Goal: Browse casually

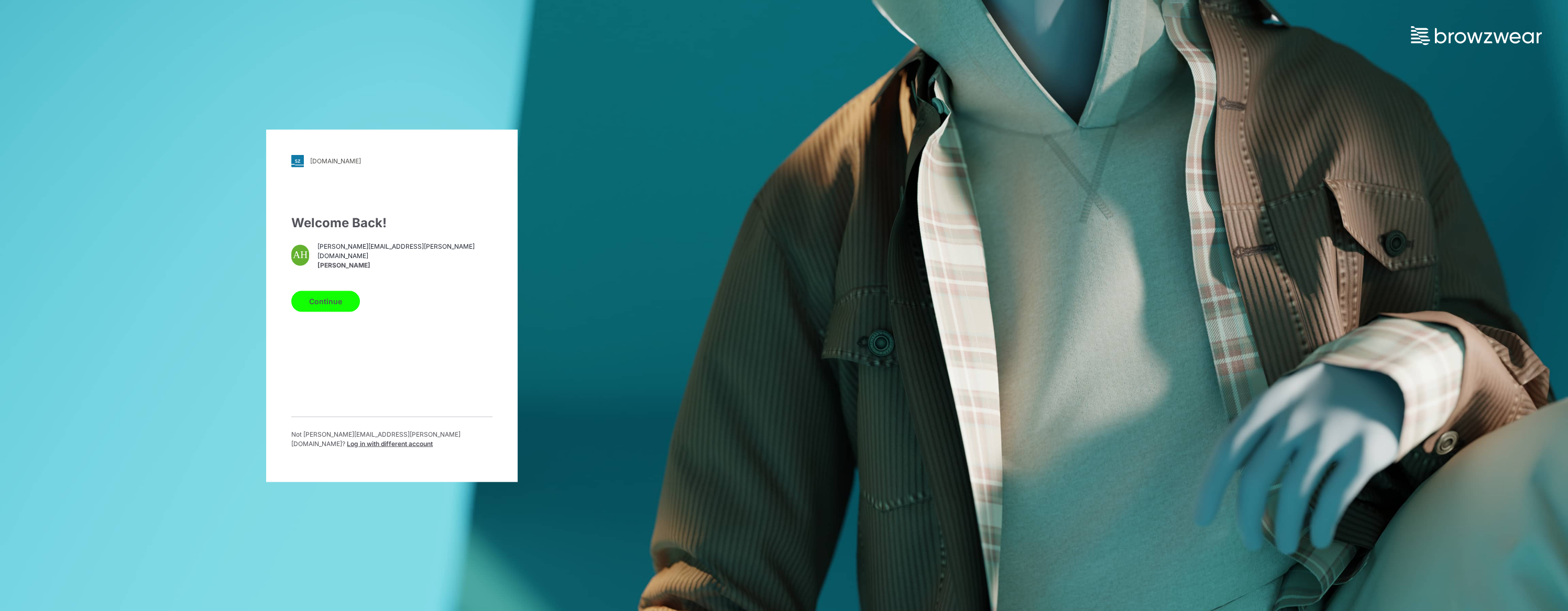
click at [323, 302] on button "Continue" at bounding box center [326, 301] width 69 height 21
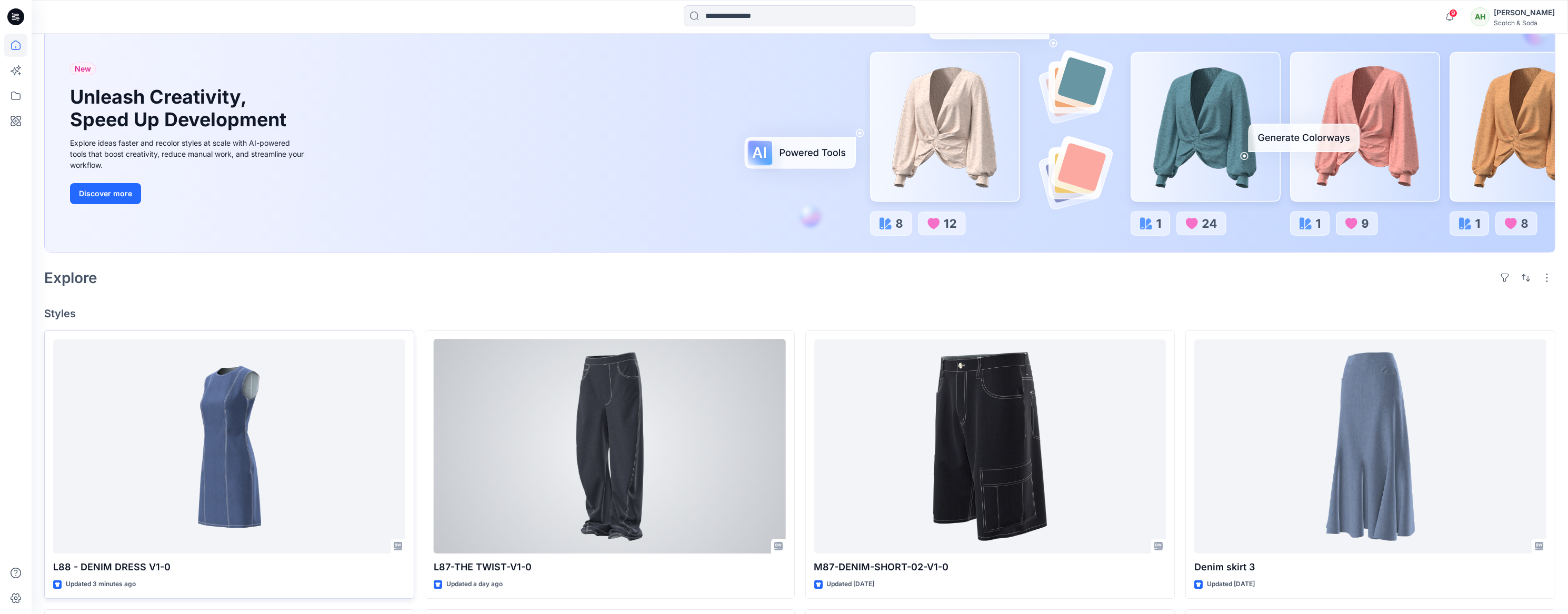
scroll to position [80, 0]
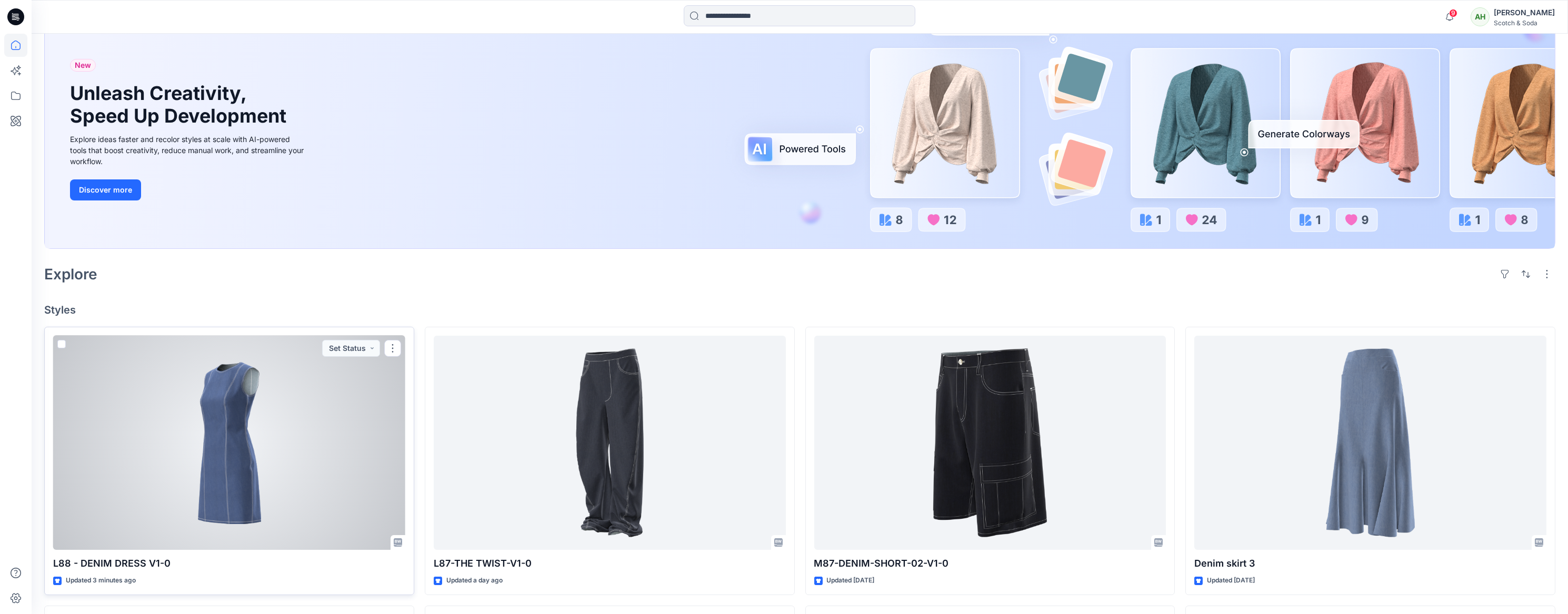
click at [304, 421] on div at bounding box center [229, 443] width 352 height 215
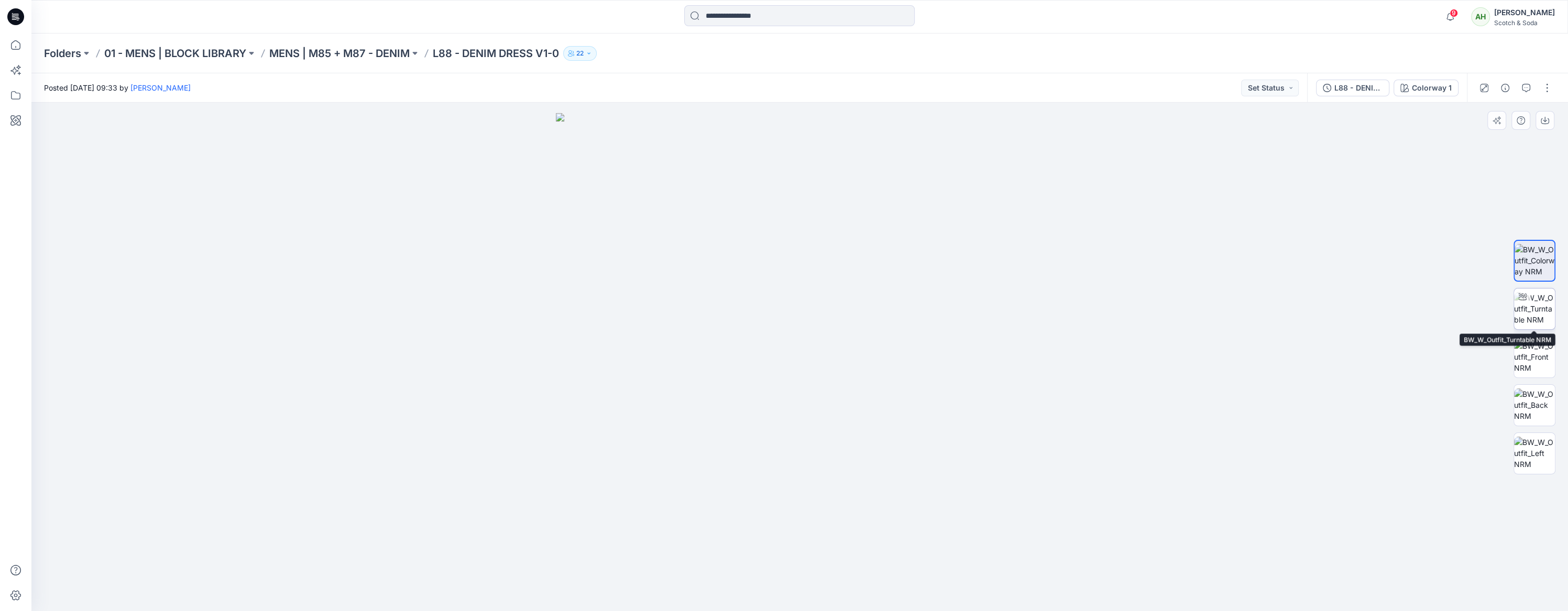
click at [1542, 314] on img at bounding box center [1534, 309] width 41 height 33
drag, startPoint x: 1098, startPoint y: 330, endPoint x: 1047, endPoint y: 352, distance: 55.5
click at [1047, 352] on div at bounding box center [800, 357] width 1536 height 509
drag, startPoint x: 1027, startPoint y: 312, endPoint x: 844, endPoint y: 313, distance: 183.0
click at [844, 313] on img at bounding box center [800, 291] width 777 height 641
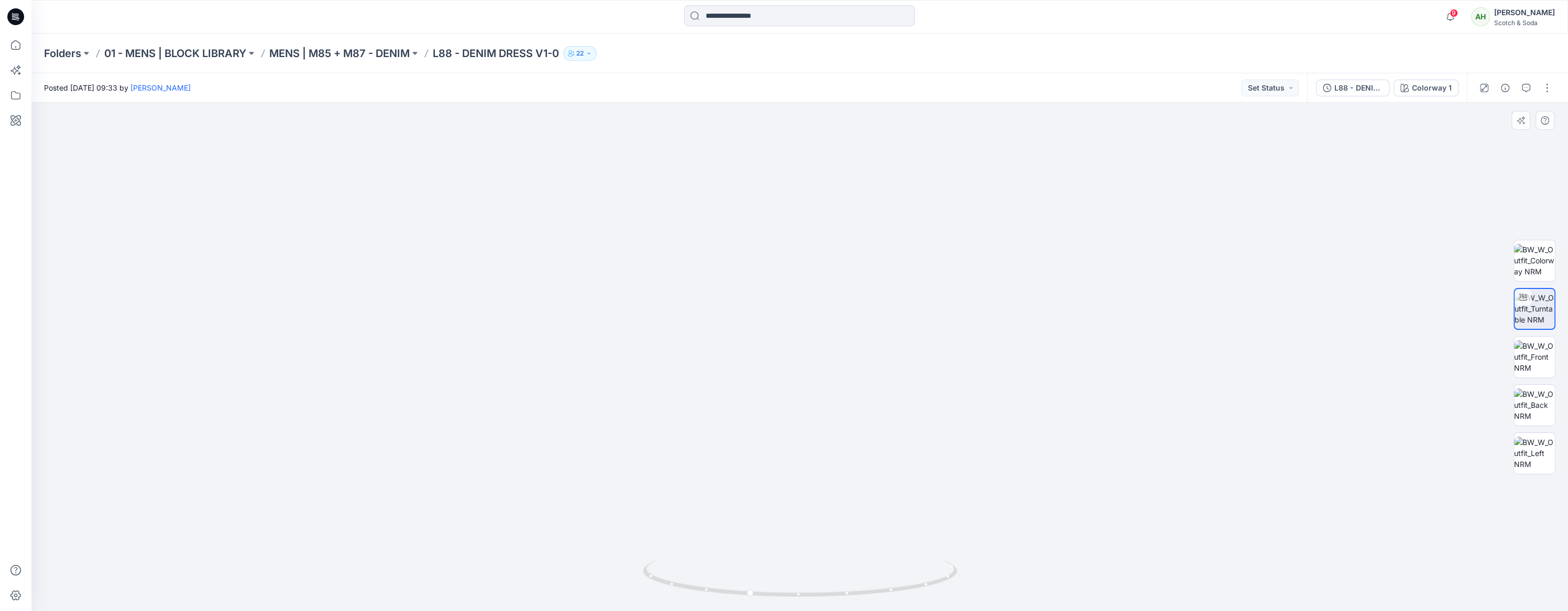
click at [1152, 333] on img at bounding box center [800, 292] width 777 height 640
click at [1543, 315] on img at bounding box center [1534, 309] width 40 height 33
drag, startPoint x: 991, startPoint y: 313, endPoint x: 800, endPoint y: 316, distance: 191.0
click at [800, 316] on img at bounding box center [800, 293] width 777 height 637
drag, startPoint x: 926, startPoint y: 584, endPoint x: 634, endPoint y: 532, distance: 296.6
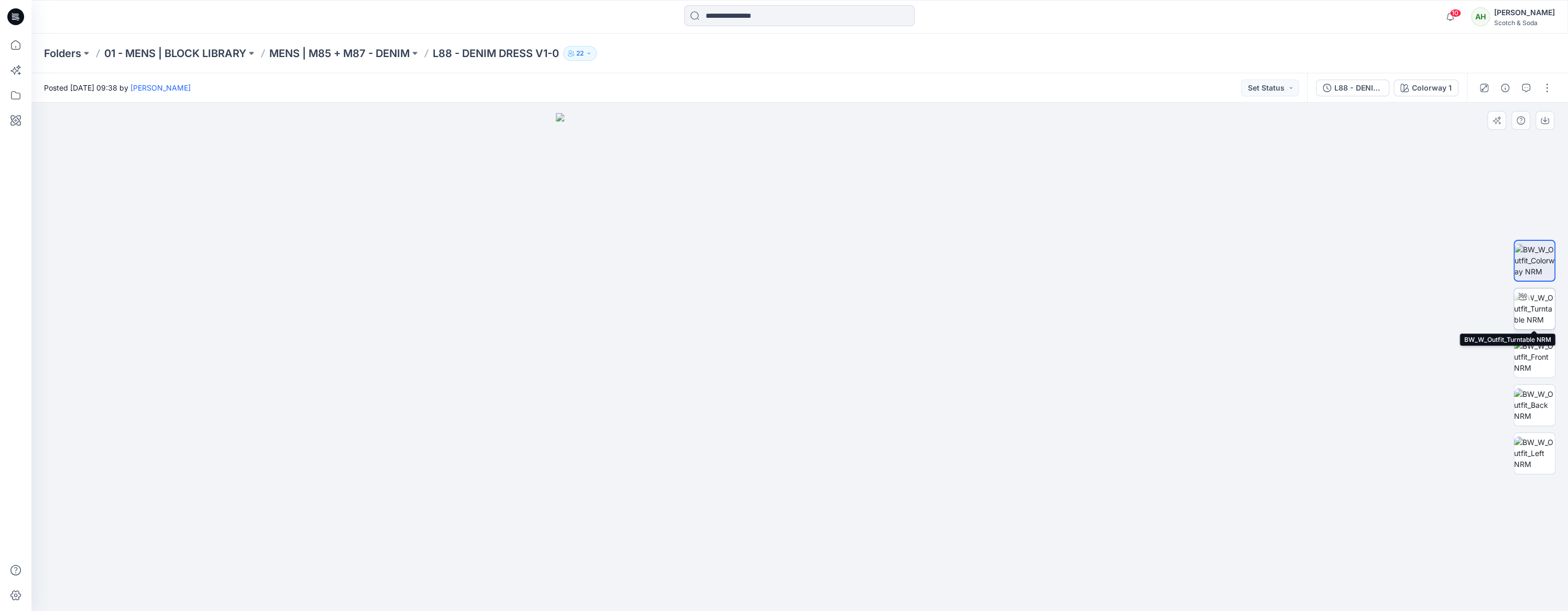
click at [1544, 299] on img at bounding box center [1534, 309] width 41 height 33
drag, startPoint x: 948, startPoint y: 575, endPoint x: 811, endPoint y: 584, distance: 137.3
drag, startPoint x: 950, startPoint y: 576, endPoint x: 874, endPoint y: 346, distance: 242.2
click at [754, 582] on icon at bounding box center [801, 580] width 317 height 40
drag, startPoint x: 943, startPoint y: 579, endPoint x: 918, endPoint y: 587, distance: 26.2
